Goal: Check status: Check status

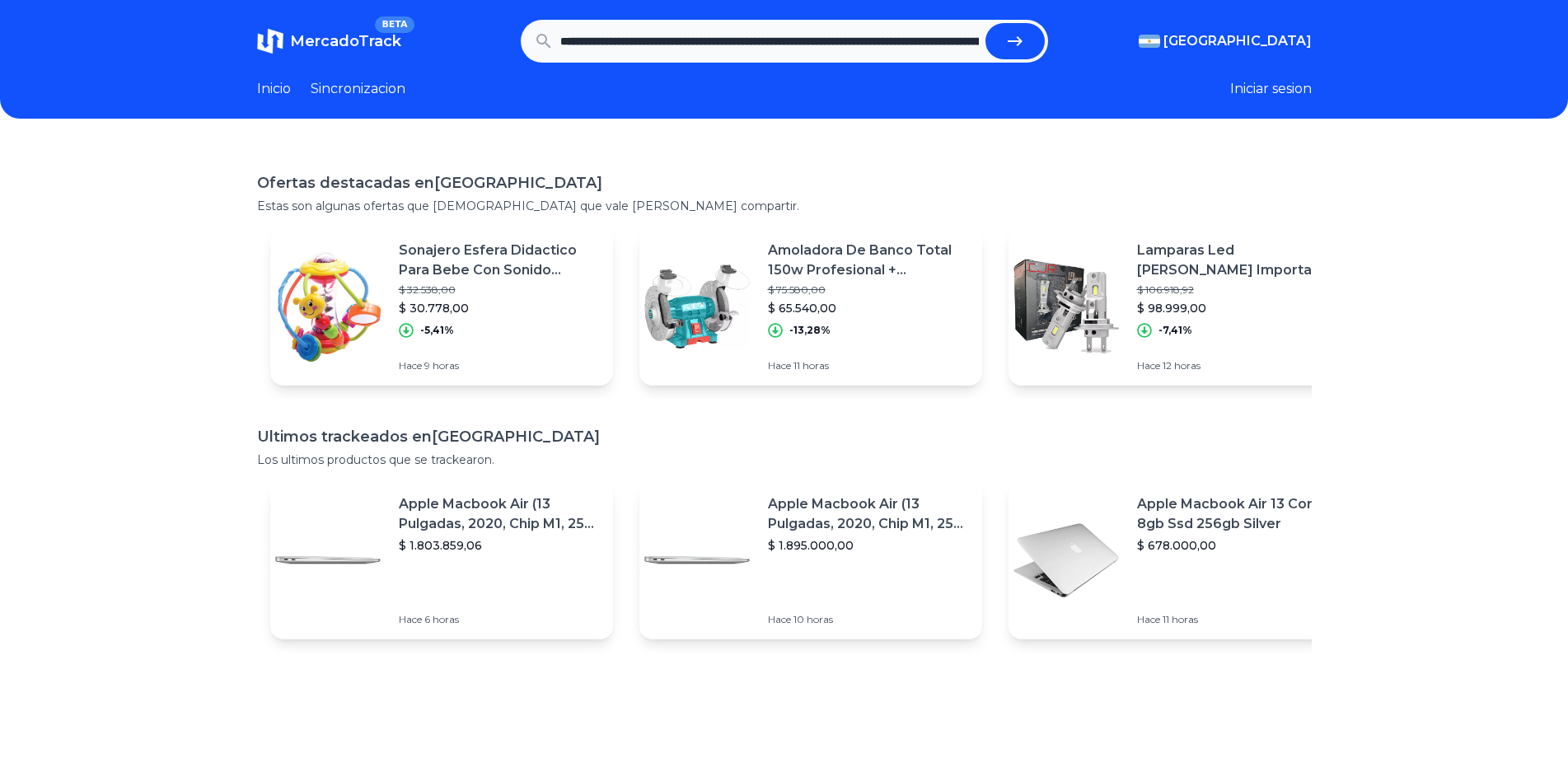
scroll to position [0, 1801]
click at [985, 23] on button "submit" at bounding box center [1014, 41] width 59 height 37
type input "**********"
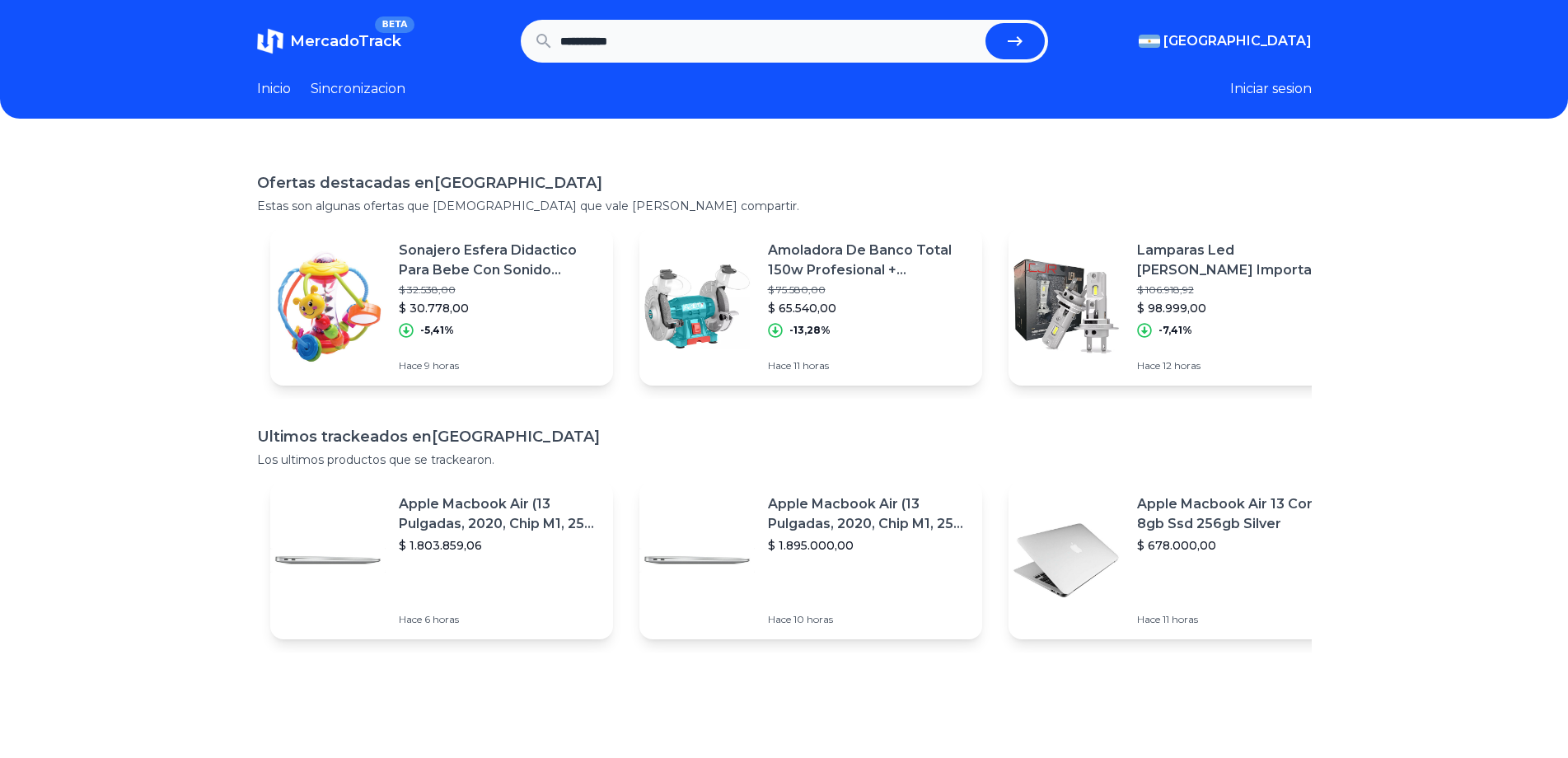
scroll to position [0, 0]
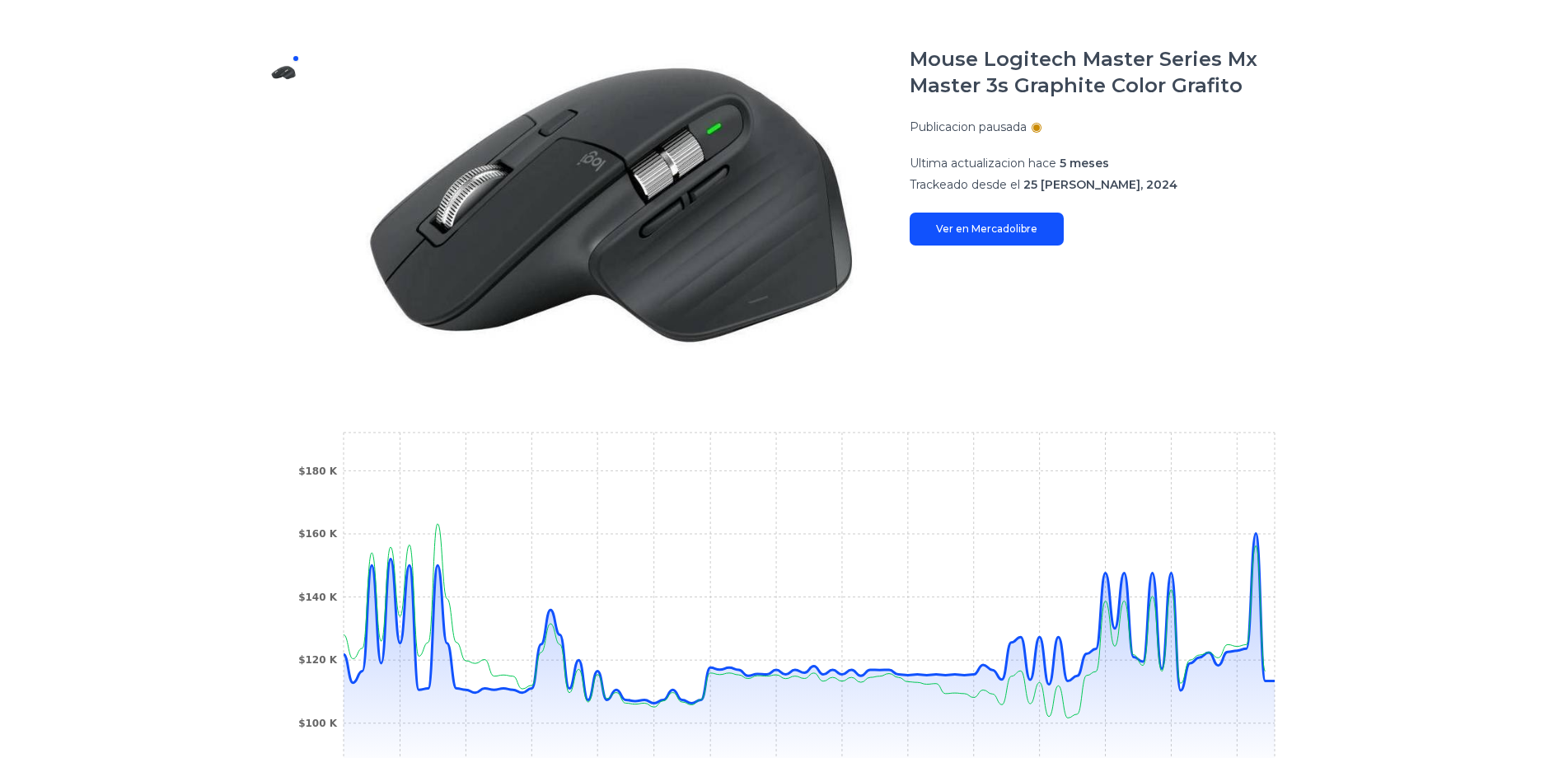
scroll to position [206, 0]
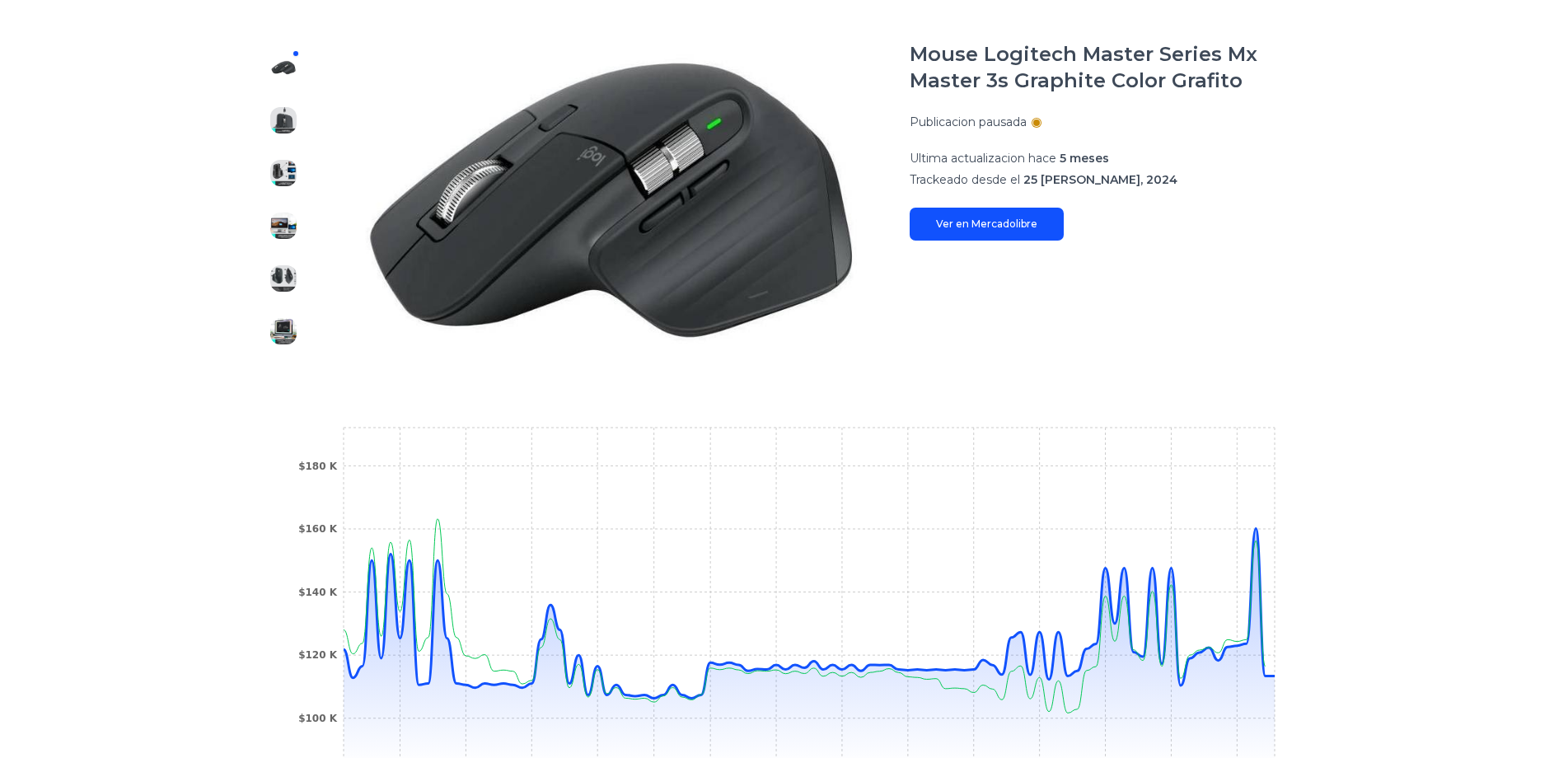
click at [1279, 678] on icon "30 Nov 24 6 Dec 24 14 Dec 24 23 Dec 24 1 Jan 25 16 Jan 25 25 Jan 25 2 Feb 25 6 …" at bounding box center [784, 609] width 989 height 371
click at [1278, 677] on circle at bounding box center [1274, 676] width 6 height 6
click at [1043, 224] on link "Ver en Mercadolibre" at bounding box center [987, 224] width 154 height 33
